Goal: Information Seeking & Learning: Find specific page/section

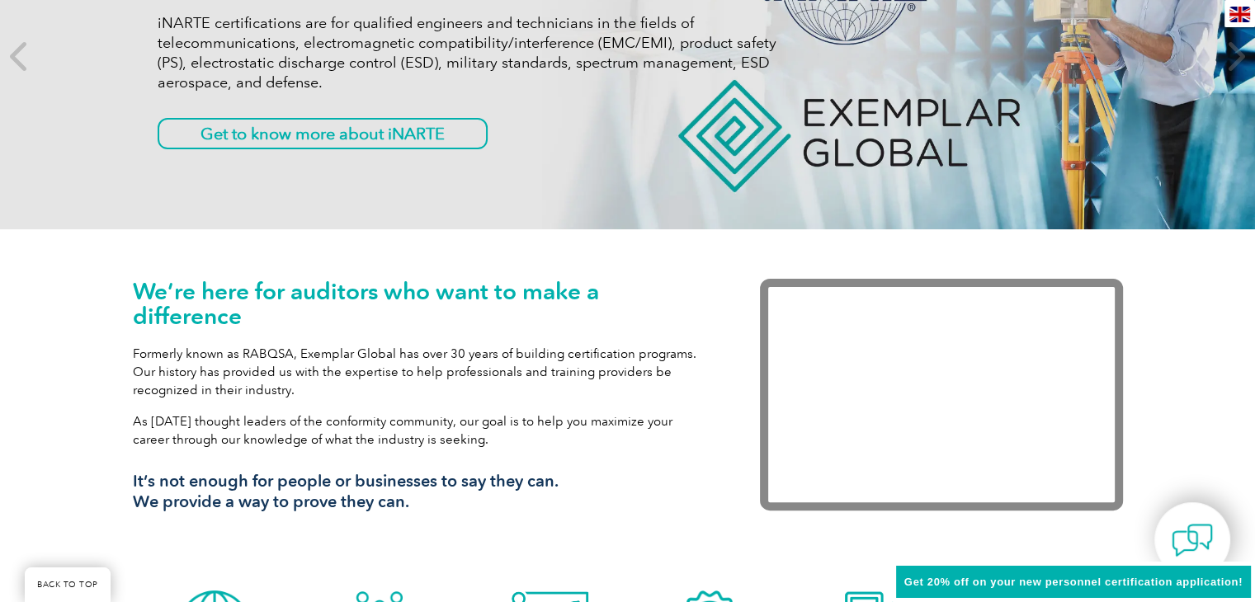
scroll to position [58, 0]
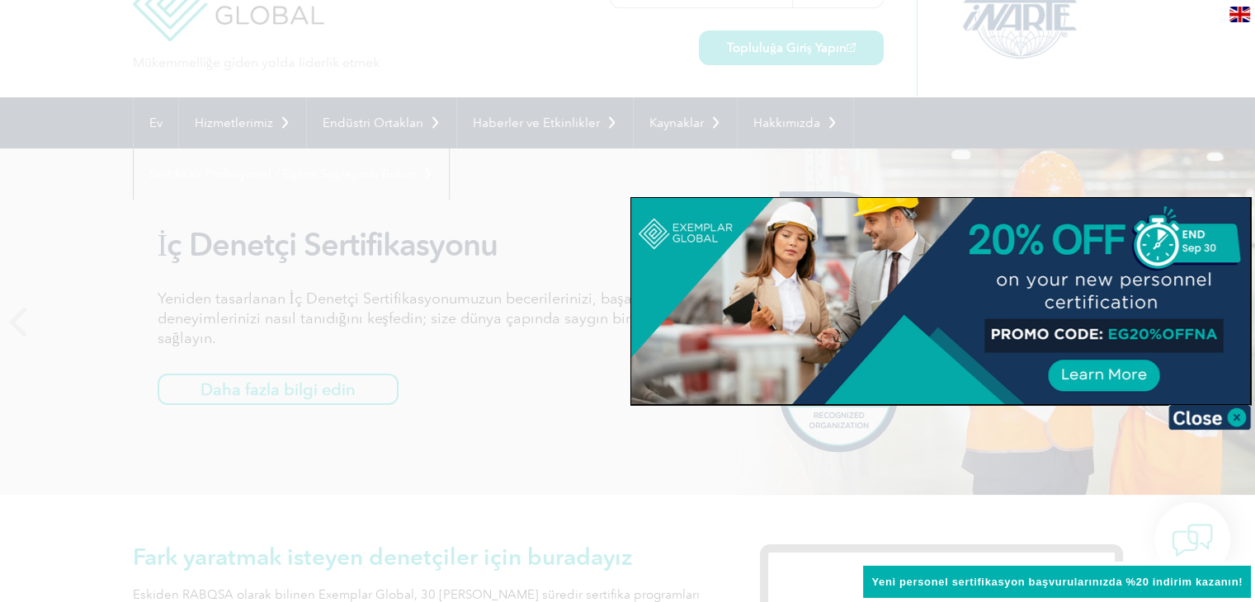
click at [589, 179] on div at bounding box center [627, 301] width 1255 height 602
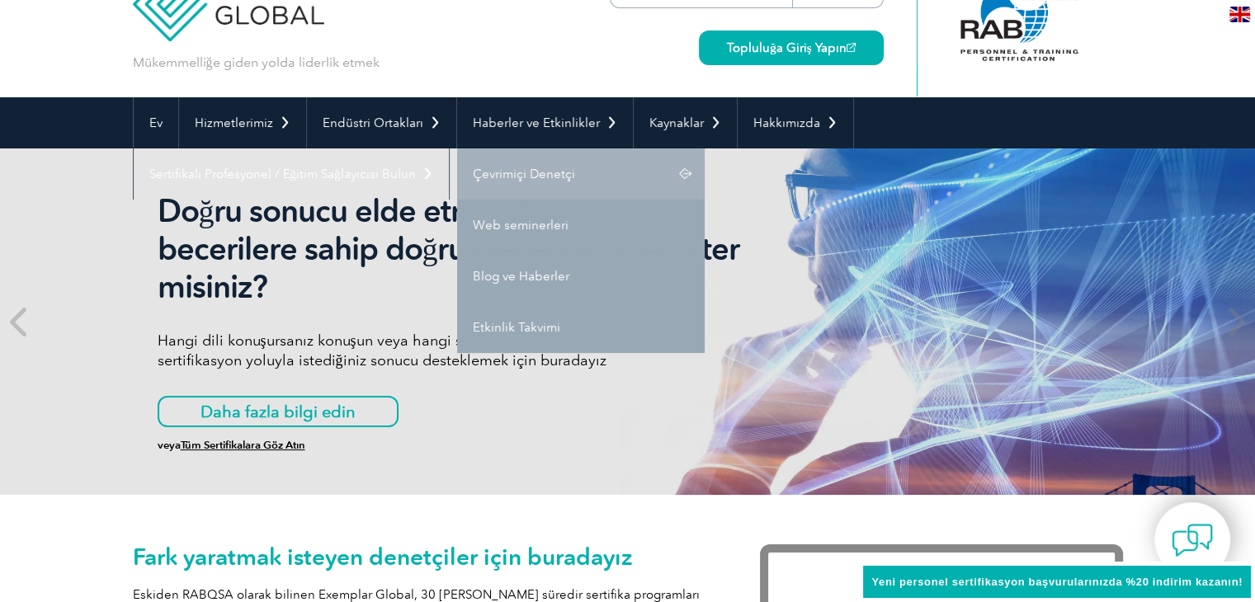
click at [545, 169] on font "Çevrimiçi Denetçi" at bounding box center [524, 174] width 102 height 15
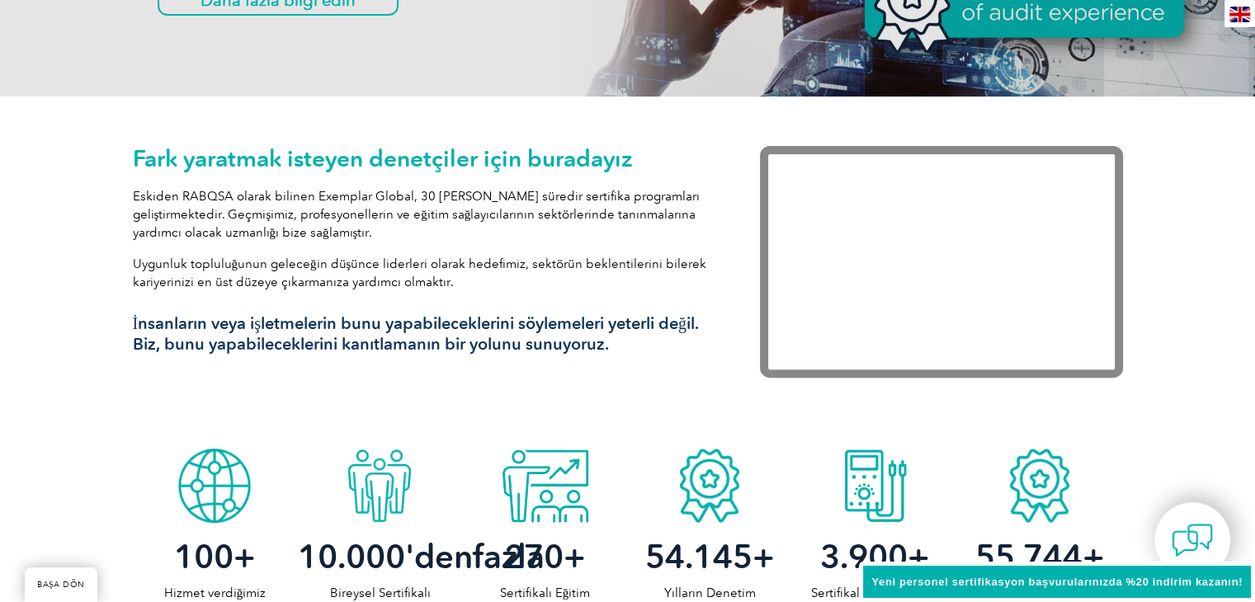
scroll to position [635, 0]
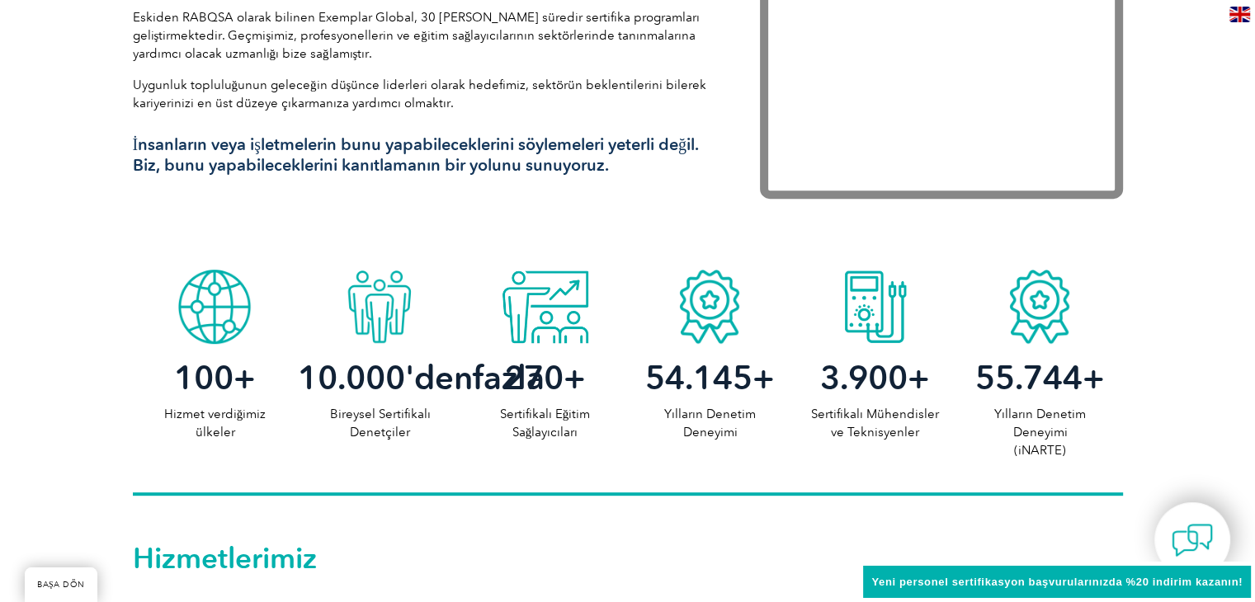
click at [848, 314] on div at bounding box center [874, 303] width 165 height 83
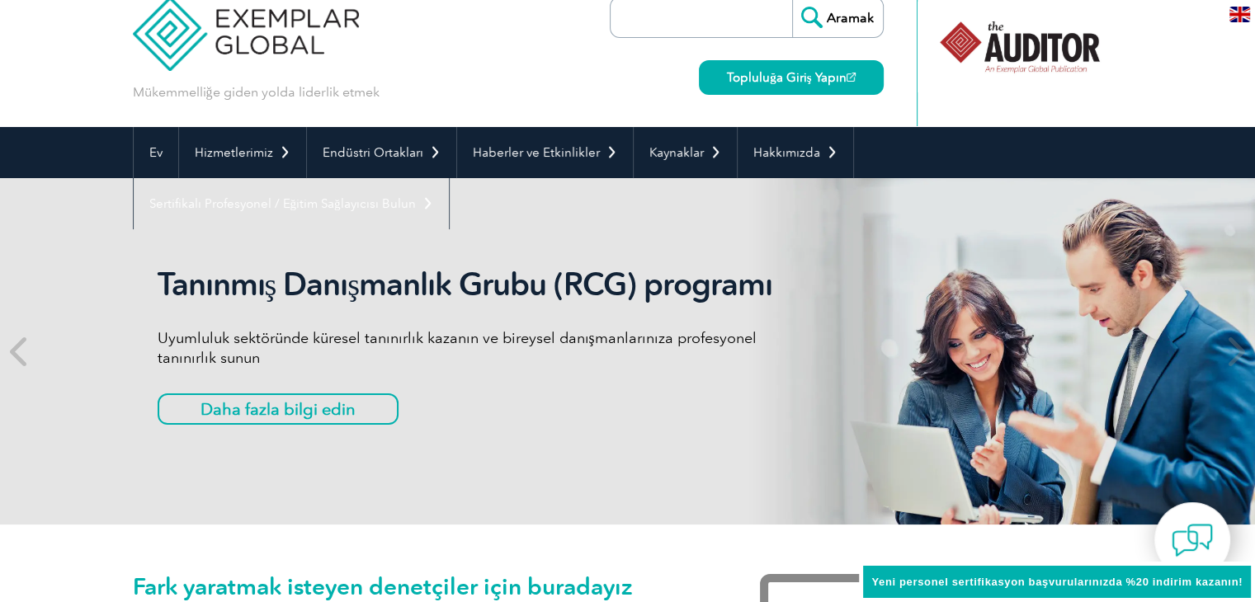
scroll to position [0, 0]
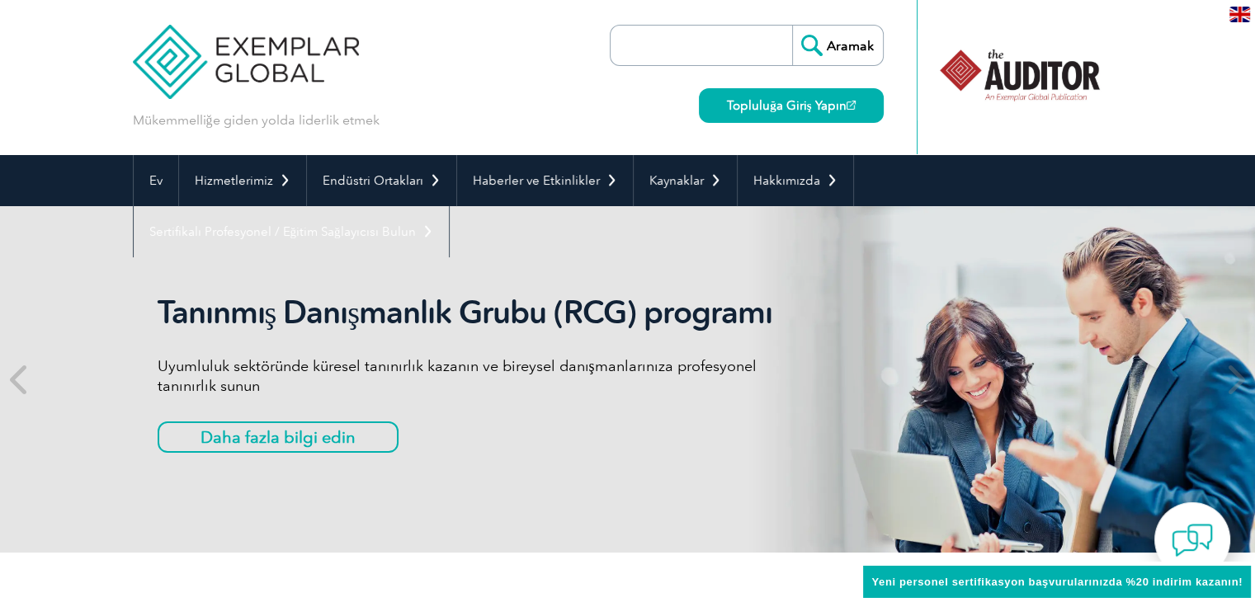
click at [726, 63] on input "search" at bounding box center [705, 46] width 173 height 40
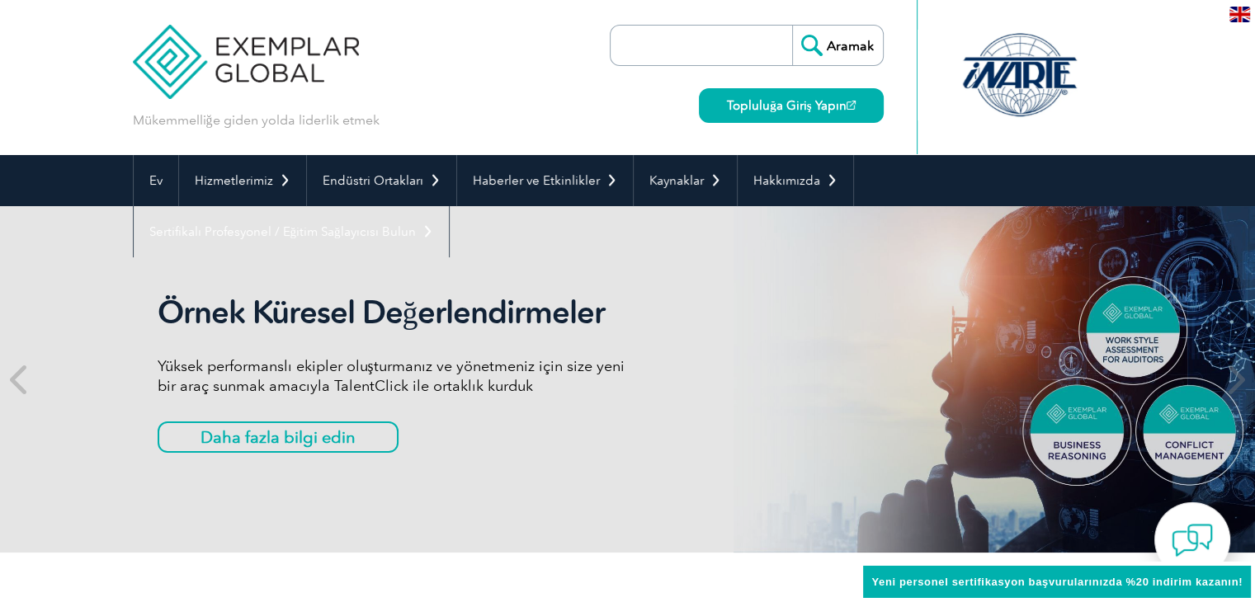
type input "approved trainer"
click at [842, 42] on input "Aramak" at bounding box center [837, 46] width 91 height 40
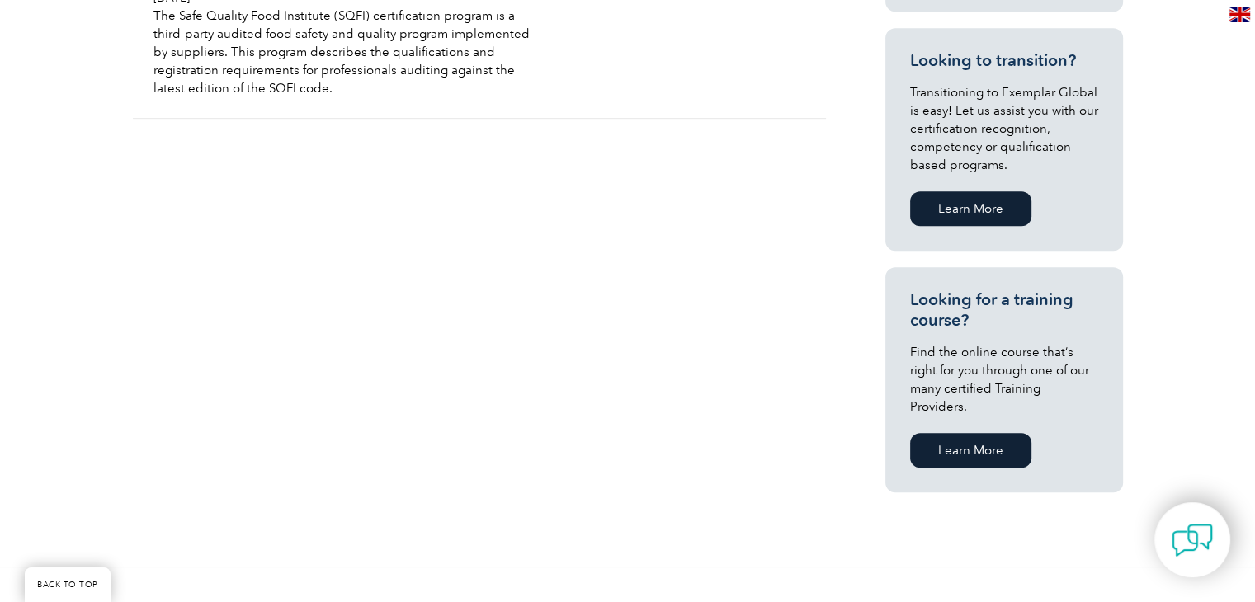
scroll to position [1320, 0]
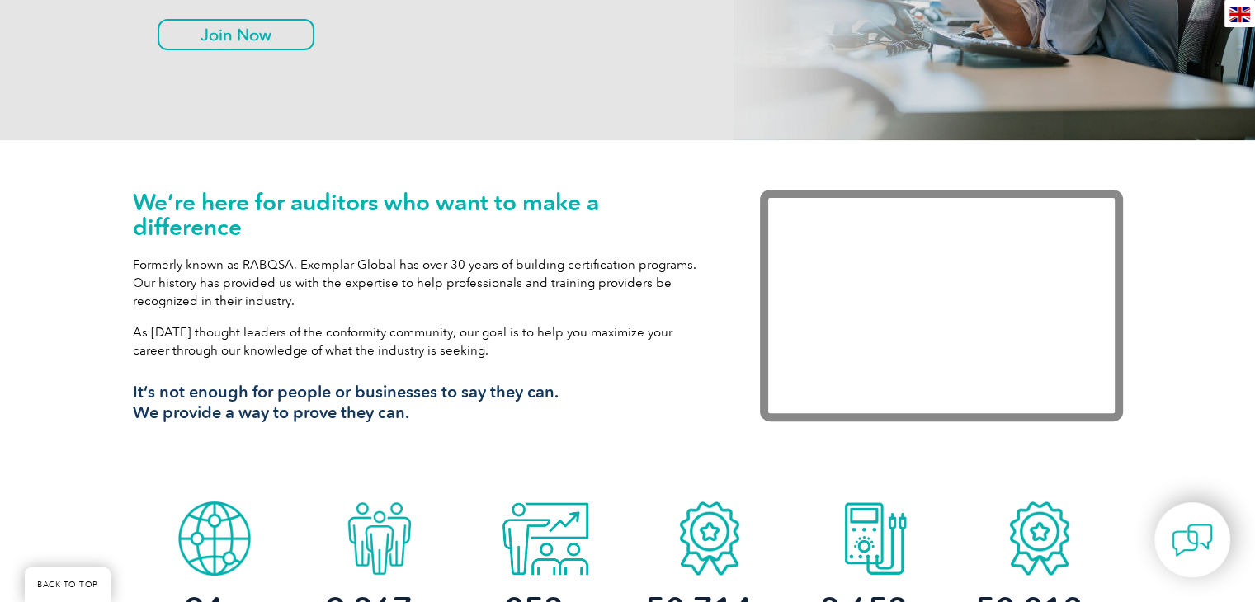
scroll to position [908, 0]
